Goal: Find contact information: Find contact information

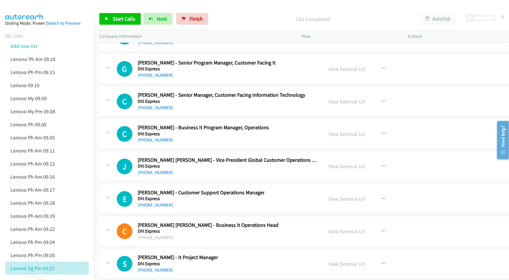
scroll to position [10420, 0]
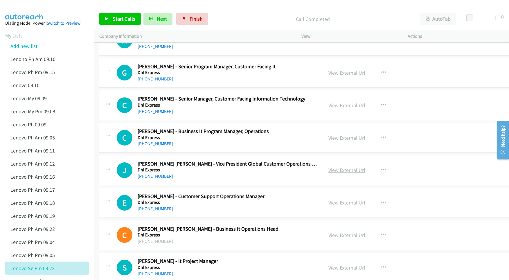
click at [328, 173] on link "View External Url" at bounding box center [346, 170] width 37 height 7
click at [338, 109] on link "View External Url" at bounding box center [346, 105] width 37 height 7
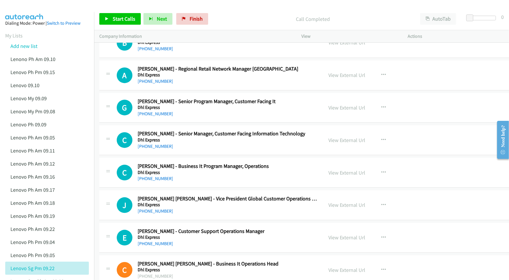
scroll to position [10381, 0]
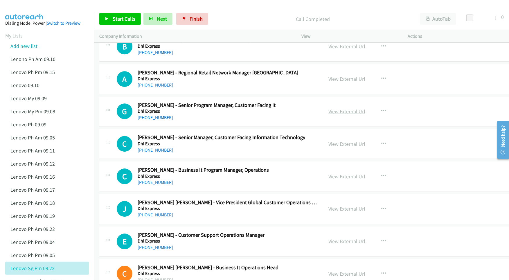
click at [333, 115] on link "View External Url" at bounding box center [346, 111] width 37 height 7
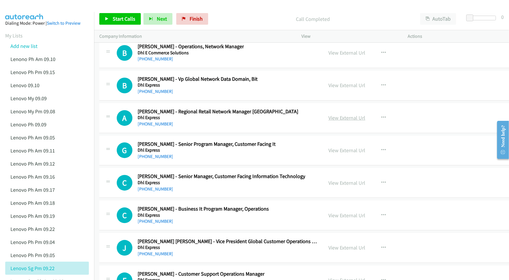
click at [328, 121] on link "View External Url" at bounding box center [346, 117] width 37 height 7
click at [329, 89] on link "View External Url" at bounding box center [346, 85] width 37 height 7
click at [328, 56] on link "View External Url" at bounding box center [346, 52] width 37 height 7
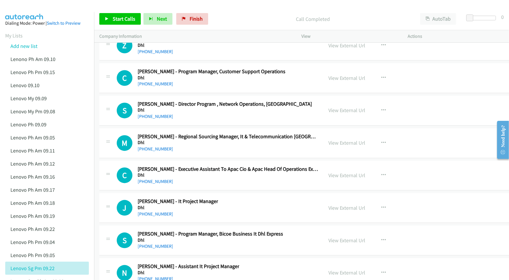
scroll to position [9956, 0]
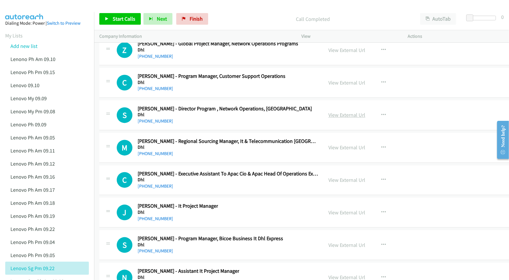
click at [339, 118] on link "View External Url" at bounding box center [346, 115] width 37 height 7
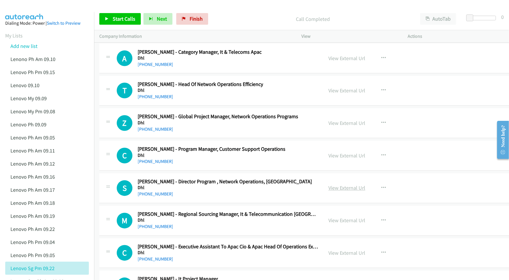
scroll to position [9878, 0]
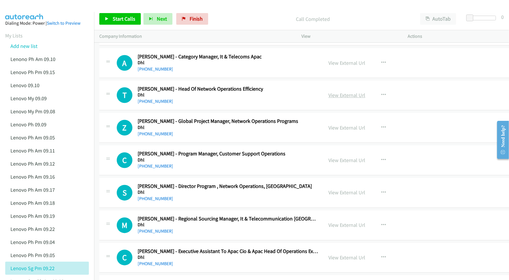
click at [338, 99] on link "View External Url" at bounding box center [346, 95] width 37 height 7
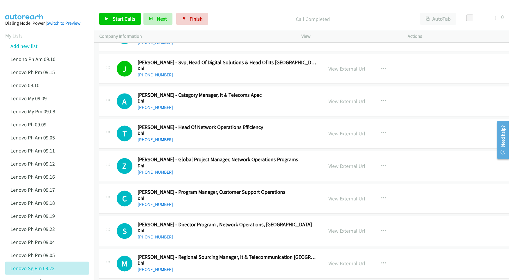
scroll to position [9840, 0]
click at [330, 105] on link "View External Url" at bounding box center [346, 101] width 37 height 7
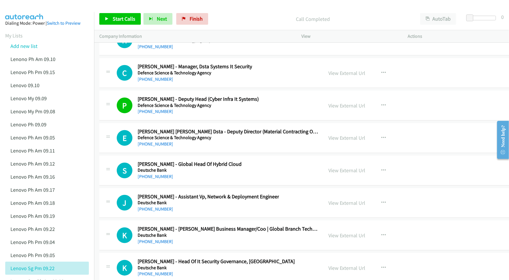
scroll to position [9375, 0]
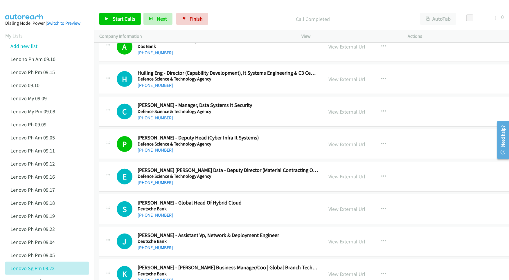
click at [328, 115] on link "View External Url" at bounding box center [346, 111] width 37 height 7
click at [328, 82] on link "View External Url" at bounding box center [346, 79] width 37 height 7
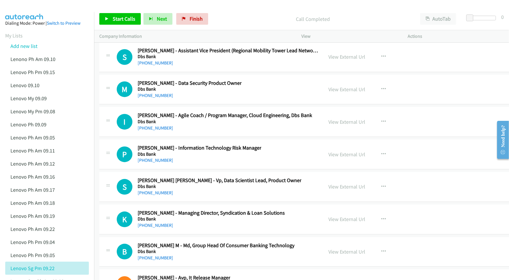
scroll to position [8872, 0]
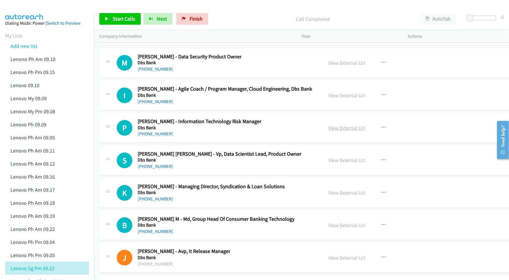
click at [328, 131] on link "View External Url" at bounding box center [346, 127] width 37 height 7
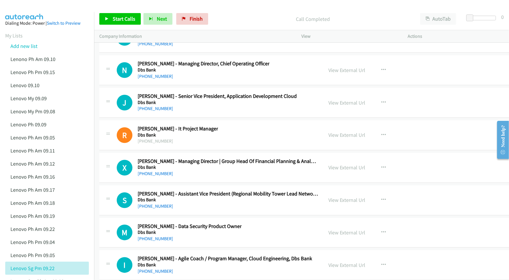
scroll to position [8679, 0]
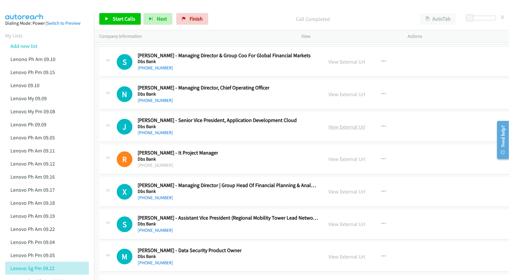
click at [335, 130] on link "View External Url" at bounding box center [346, 126] width 37 height 7
click at [334, 97] on link "View External Url" at bounding box center [346, 94] width 37 height 7
click at [330, 65] on link "View External Url" at bounding box center [346, 61] width 37 height 7
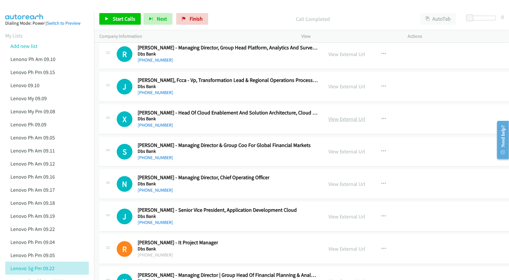
scroll to position [8563, 0]
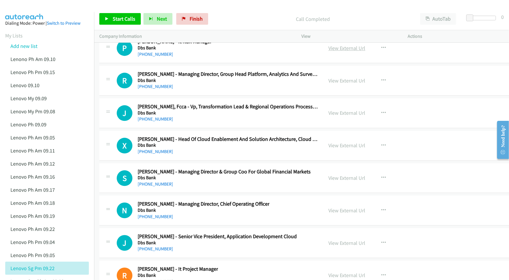
click at [346, 51] on link "View External Url" at bounding box center [346, 48] width 37 height 7
click at [328, 116] on link "View External Url" at bounding box center [346, 112] width 37 height 7
click at [328, 149] on link "View External Url" at bounding box center [346, 145] width 37 height 7
click at [328, 181] on link "View External Url" at bounding box center [346, 177] width 37 height 7
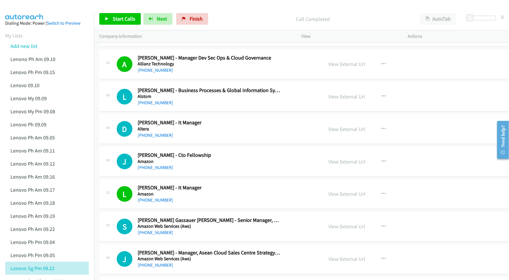
scroll to position [1896, 0]
click at [157, 138] on link "[PHONE_NUMBER]" at bounding box center [155, 135] width 35 height 6
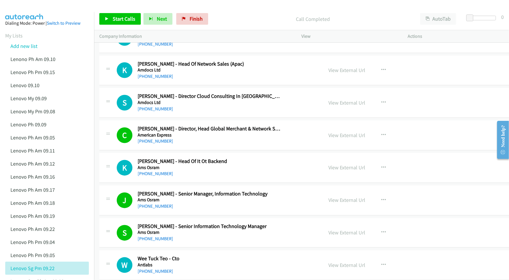
scroll to position [2283, 0]
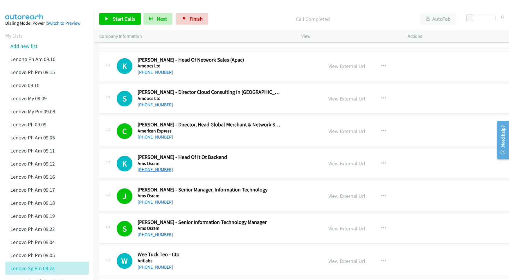
click at [156, 172] on link "[PHONE_NUMBER]" at bounding box center [155, 170] width 35 height 6
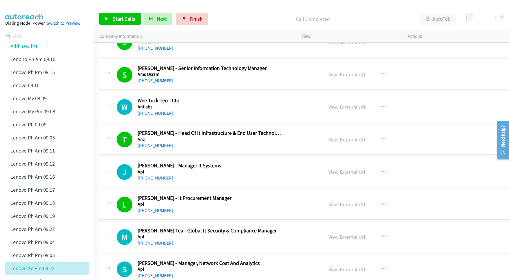
scroll to position [2437, 0]
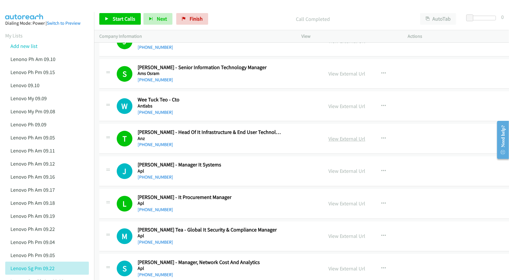
click at [331, 142] on link "View External Url" at bounding box center [346, 138] width 37 height 7
click at [120, 110] on h1 "W" at bounding box center [125, 106] width 16 height 16
click at [147, 115] on link "[PHONE_NUMBER]" at bounding box center [155, 112] width 35 height 6
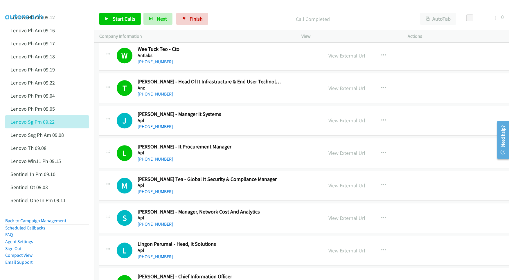
scroll to position [2515, 0]
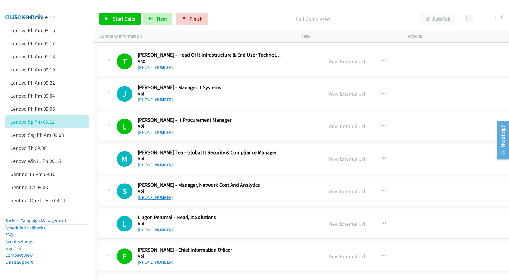
click at [149, 200] on link "[PHONE_NUMBER]" at bounding box center [155, 197] width 35 height 6
